Goal: Check status: Check status

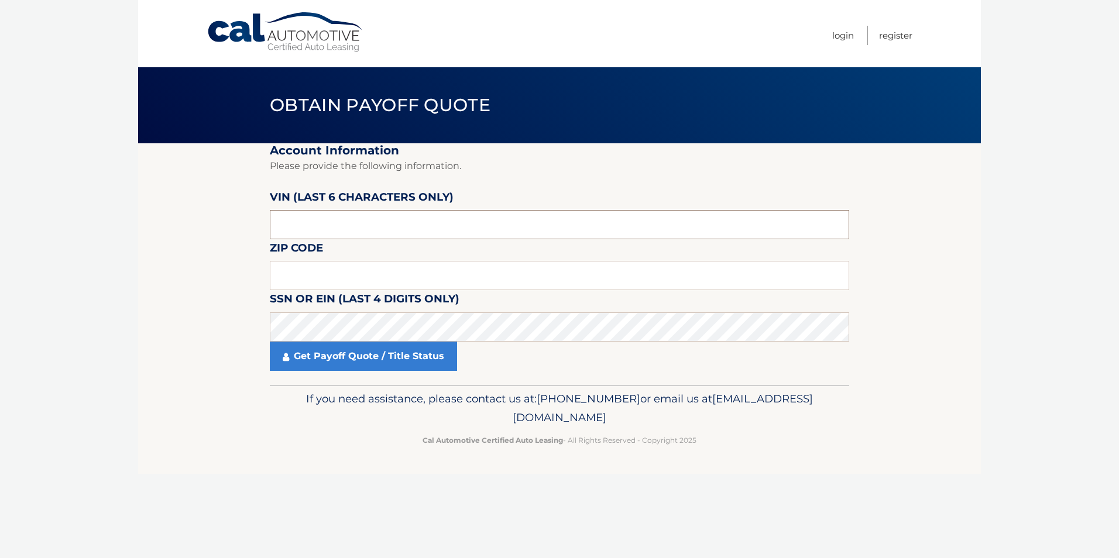
click at [345, 228] on input "text" at bounding box center [559, 224] width 579 height 29
type input "192075"
click at [319, 276] on input "text" at bounding box center [559, 275] width 579 height 29
type input "14224"
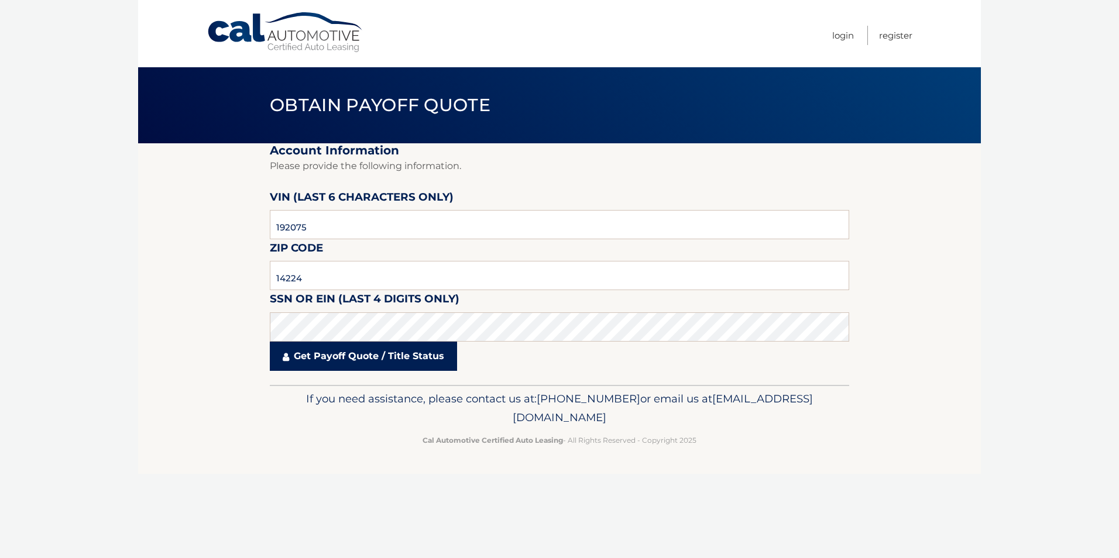
click at [343, 366] on link "Get Payoff Quote / Title Status" at bounding box center [363, 356] width 187 height 29
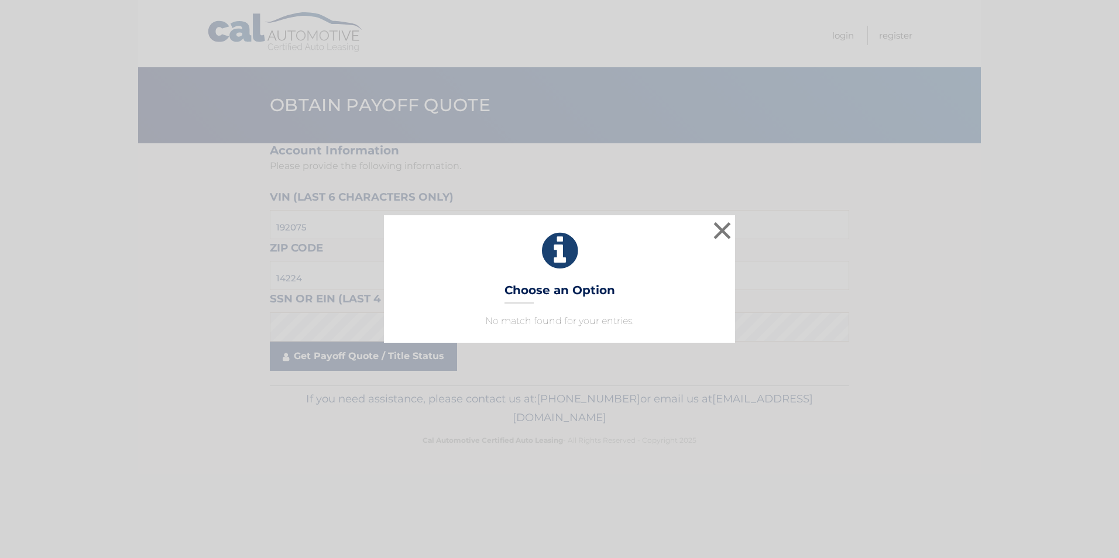
click at [343, 358] on body "× Choose an Option No match found for your entries. This is what you see on sec…" at bounding box center [559, 279] width 1119 height 558
click at [722, 232] on button "×" at bounding box center [721, 230] width 23 height 23
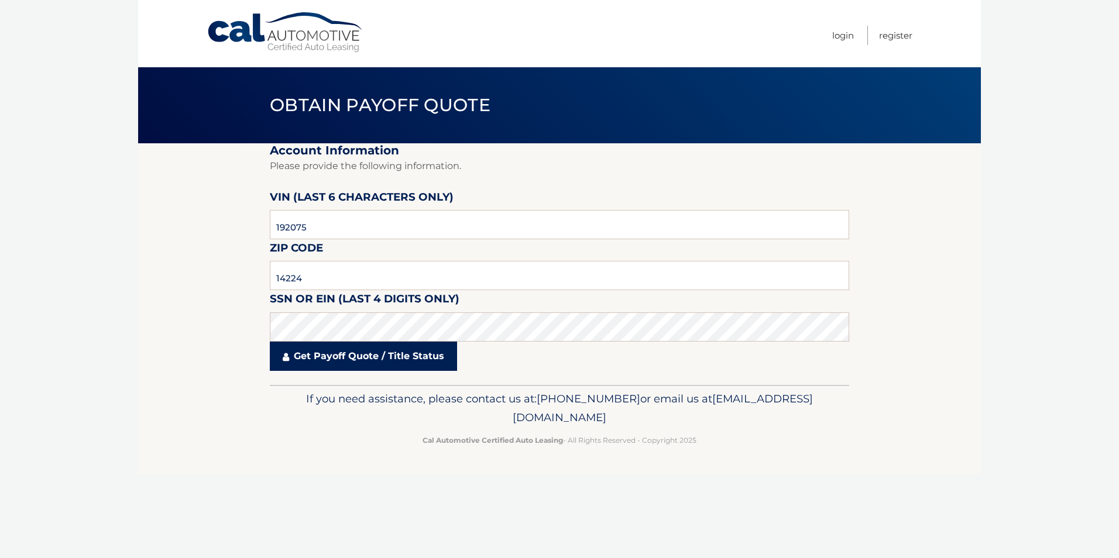
click at [336, 356] on link "Get Payoff Quote / Title Status" at bounding box center [363, 356] width 187 height 29
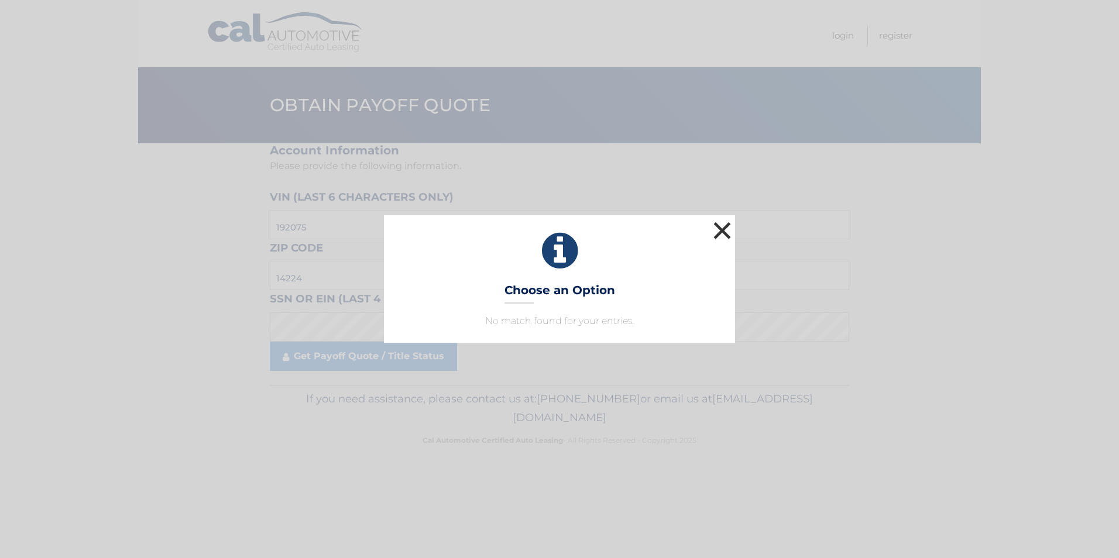
click at [720, 227] on button "×" at bounding box center [721, 230] width 23 height 23
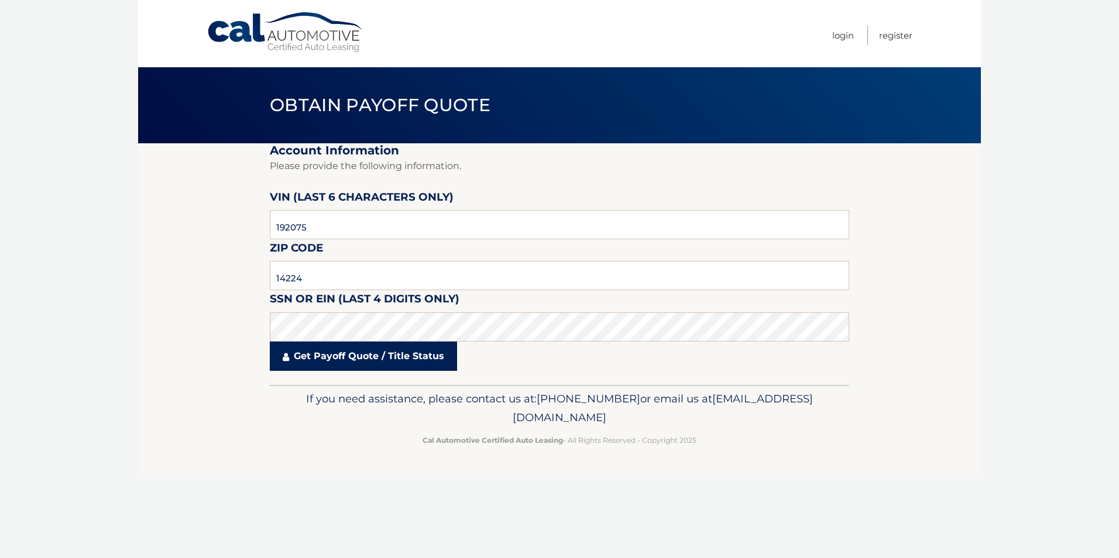
click at [409, 355] on link "Get Payoff Quote / Title Status" at bounding box center [363, 356] width 187 height 29
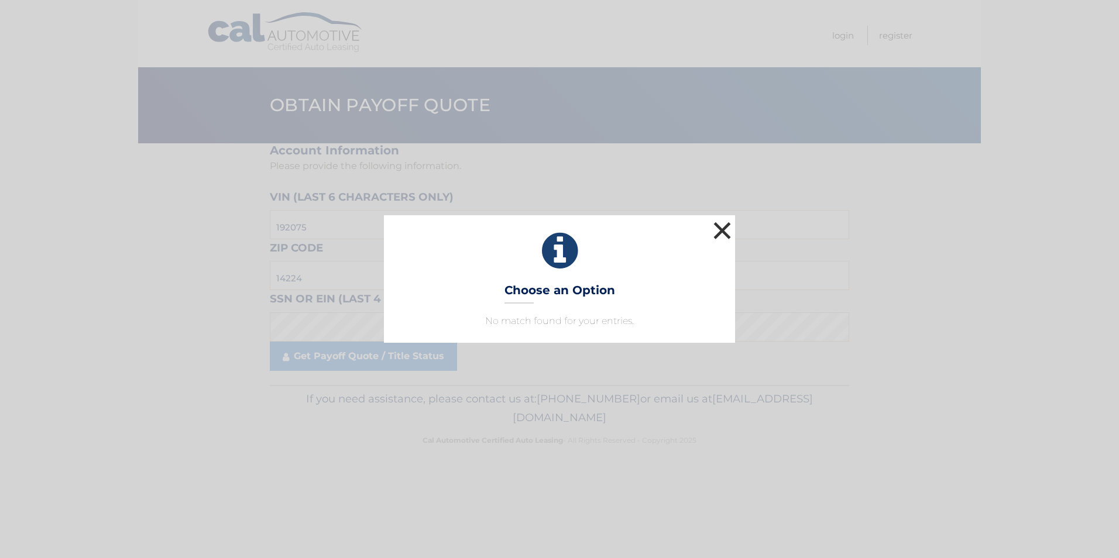
click at [721, 229] on button "×" at bounding box center [721, 230] width 23 height 23
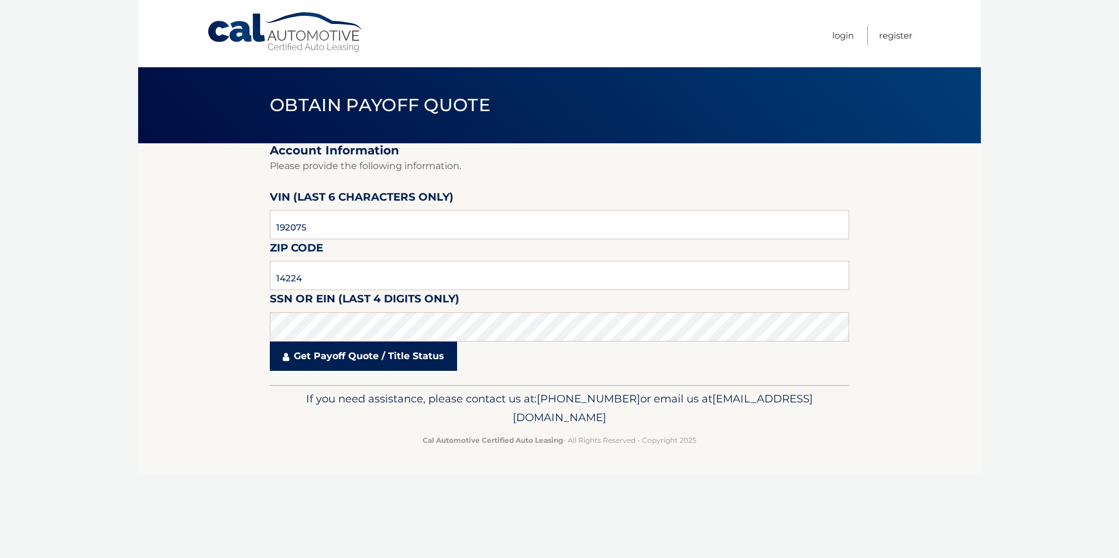
click at [329, 356] on link "Get Payoff Quote / Title Status" at bounding box center [363, 356] width 187 height 29
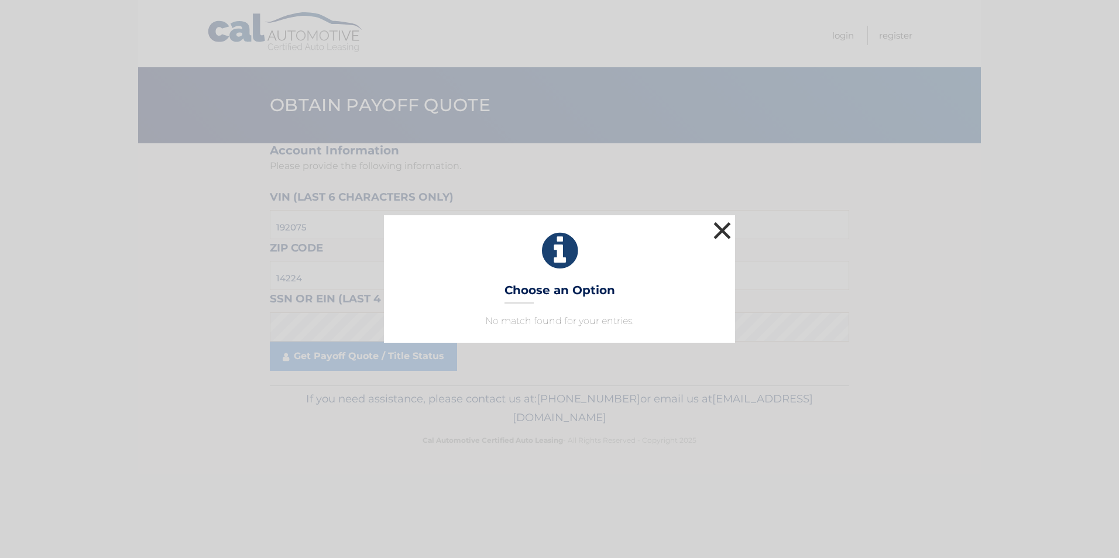
click at [721, 229] on button "×" at bounding box center [721, 230] width 23 height 23
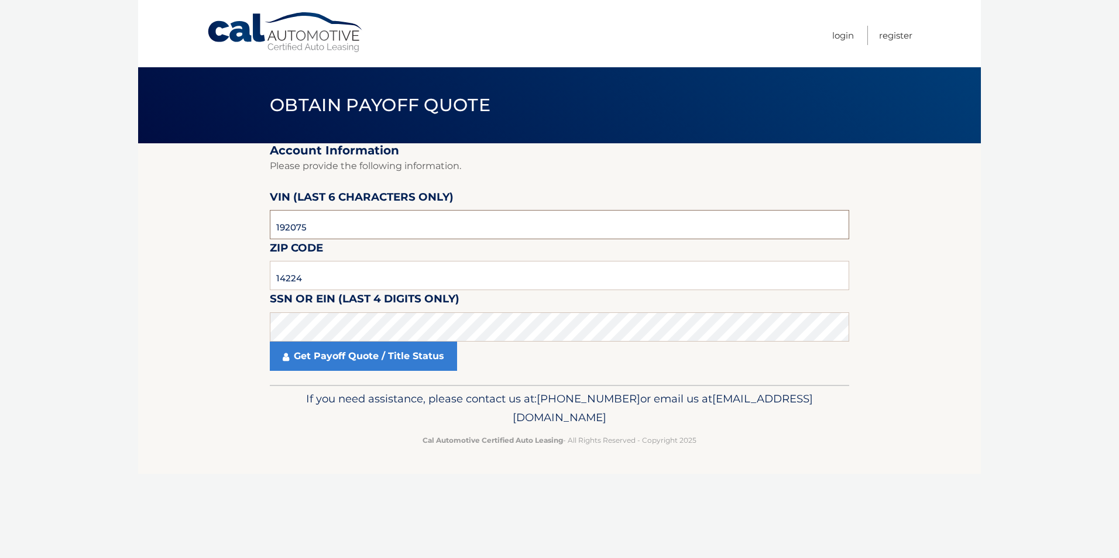
click at [309, 226] on input "192075" at bounding box center [559, 224] width 579 height 29
click at [835, 35] on link "Login" at bounding box center [843, 35] width 22 height 19
paste input "192075"
type input "192075"
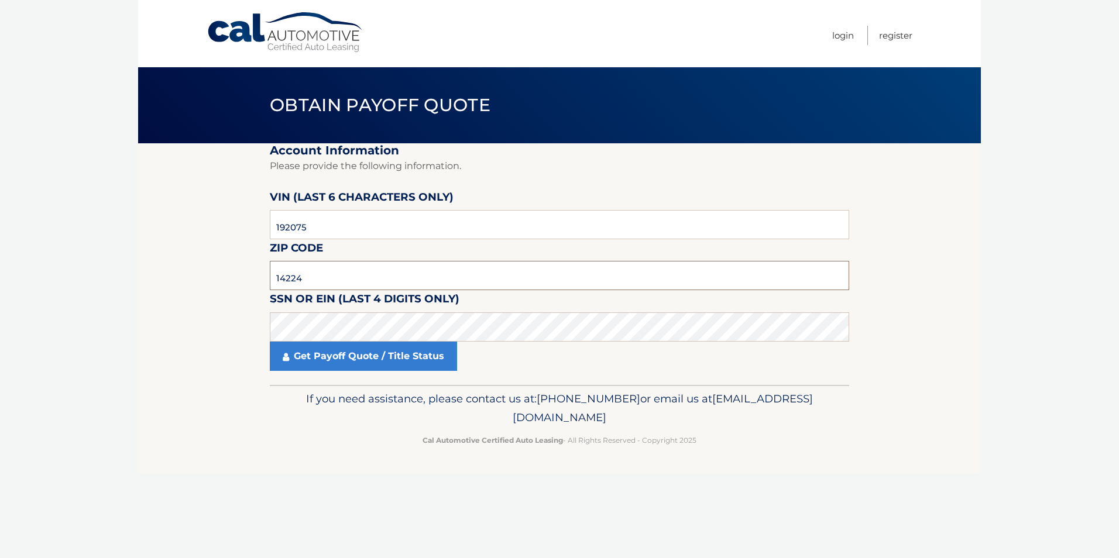
type input "14224"
click at [352, 357] on link "Get Payoff Quote / Title Status" at bounding box center [363, 356] width 187 height 29
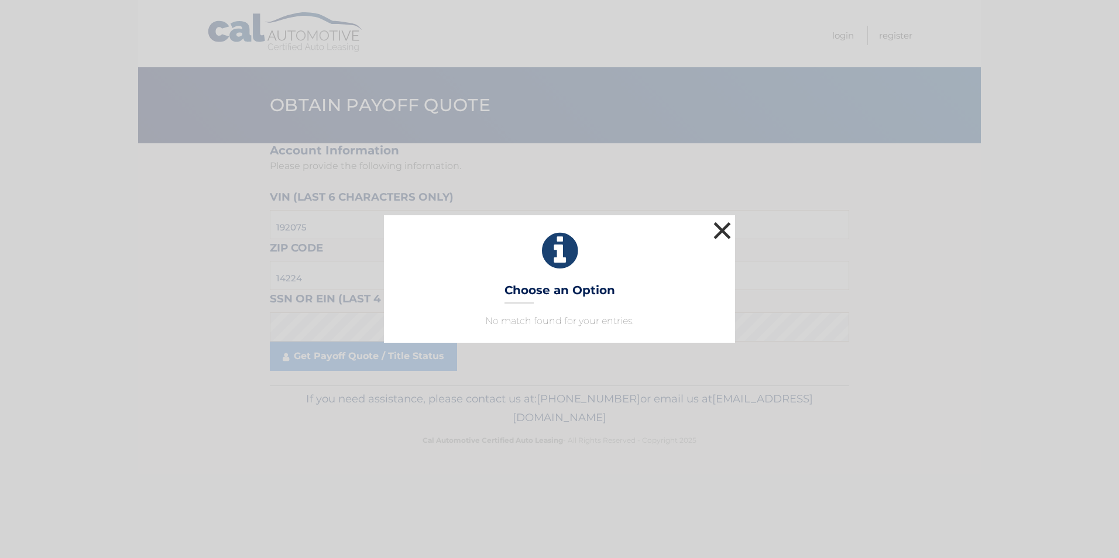
click at [721, 232] on button "×" at bounding box center [721, 230] width 23 height 23
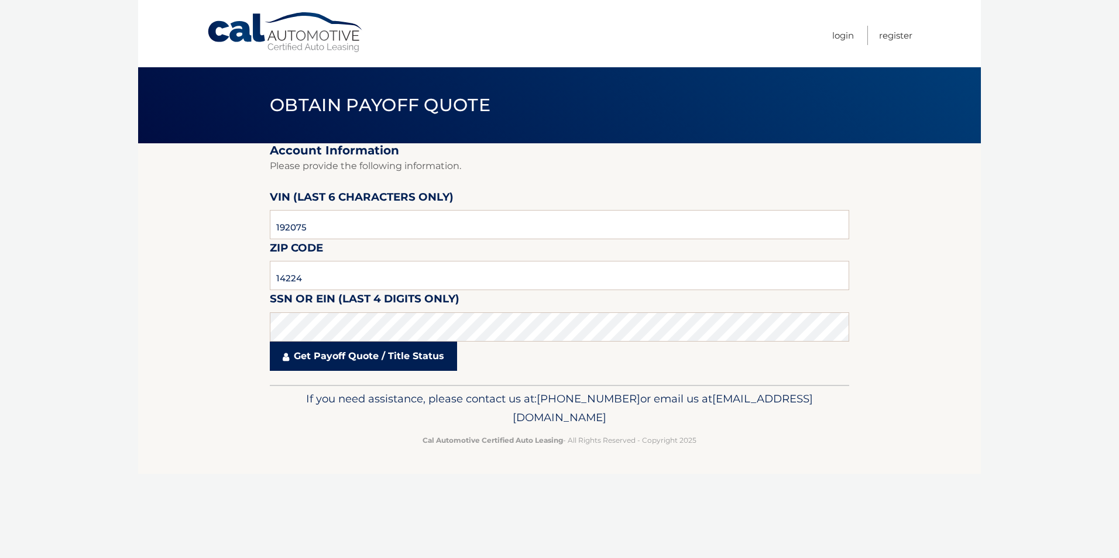
click at [326, 354] on link "Get Payoff Quote / Title Status" at bounding box center [363, 356] width 187 height 29
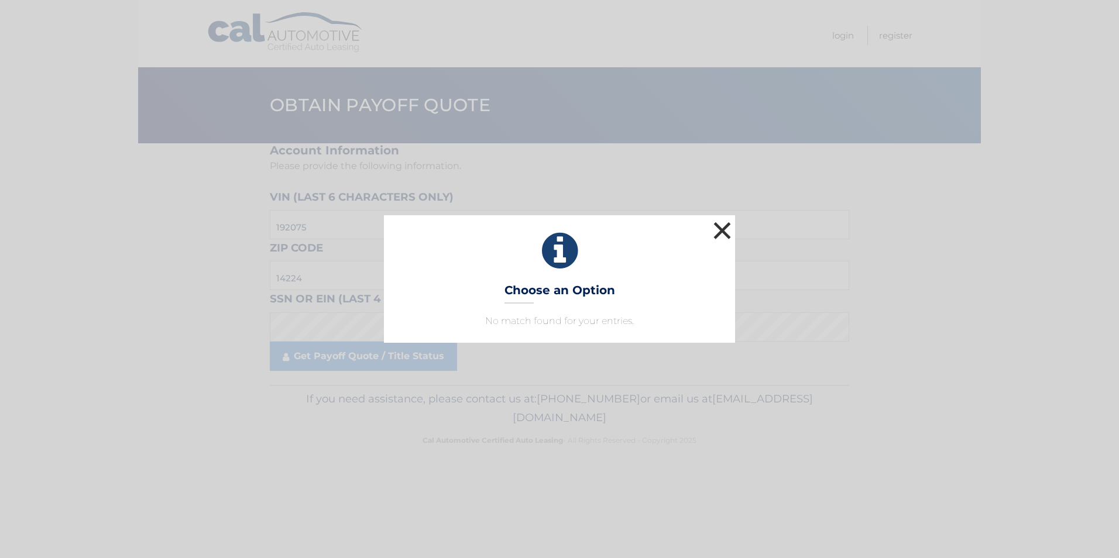
click at [726, 226] on button "×" at bounding box center [721, 230] width 23 height 23
